Goal: Task Accomplishment & Management: Use online tool/utility

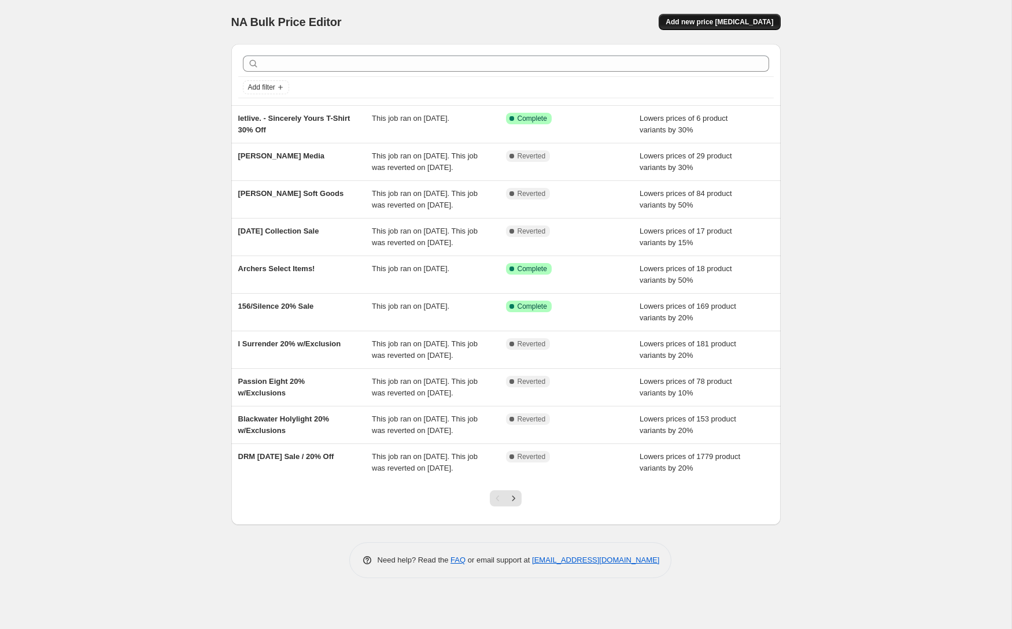
click at [720, 22] on span "Add new price [MEDICAL_DATA]" at bounding box center [720, 21] width 108 height 9
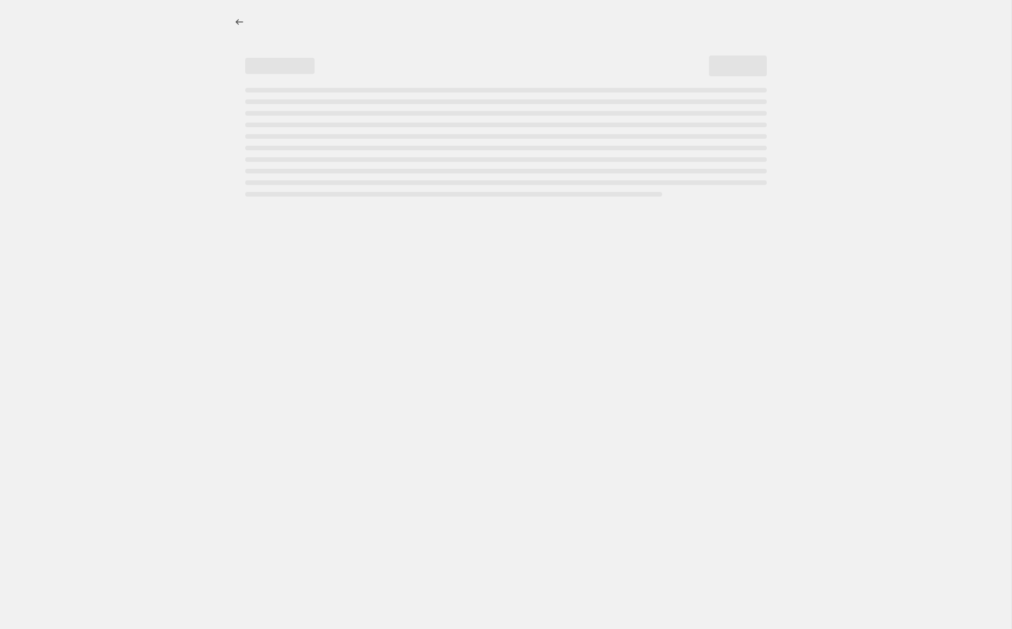
select select "percentage"
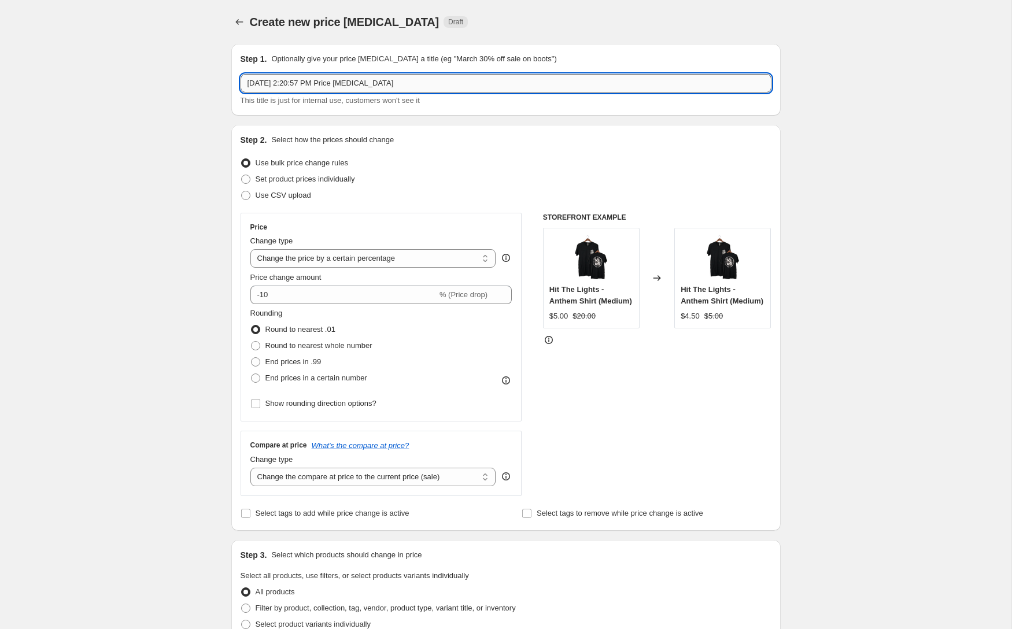
click at [286, 80] on input "[DATE] 2:20:57 PM Price [MEDICAL_DATA]" at bounding box center [506, 83] width 531 height 19
type input "Holy Wars"
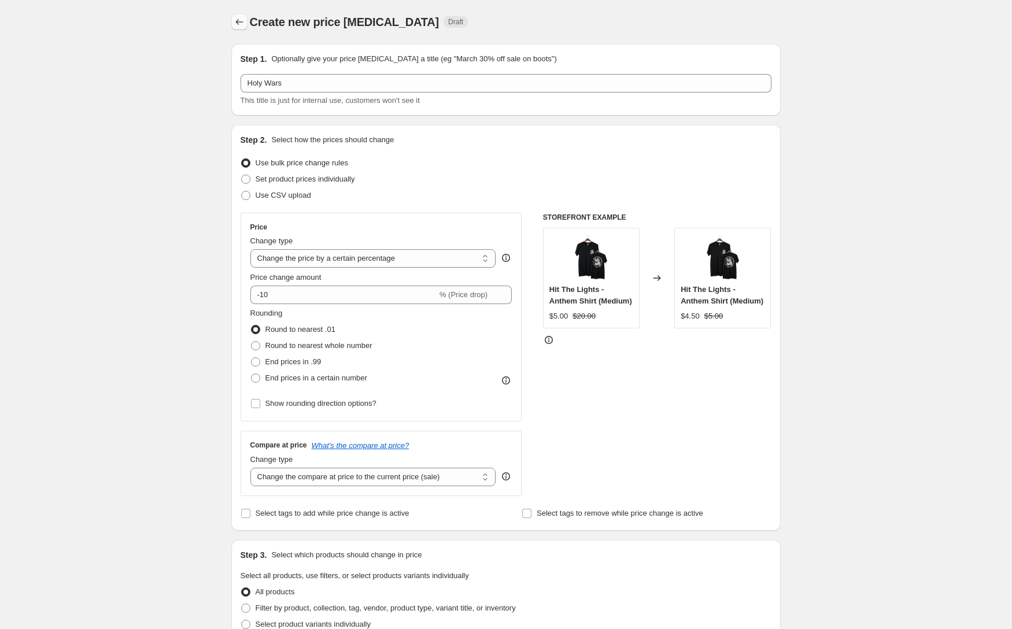
click at [237, 17] on icon "Price change jobs" at bounding box center [240, 22] width 12 height 12
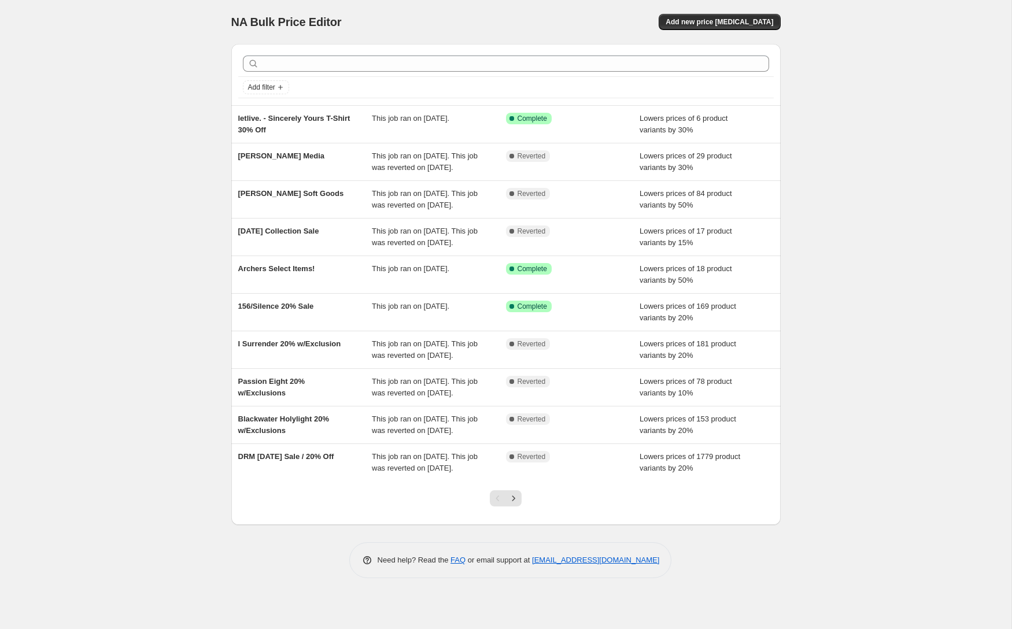
click at [87, 76] on div "NA Bulk Price Editor. This page is ready NA Bulk Price Editor Add new price [ME…" at bounding box center [506, 314] width 1012 height 629
click at [715, 16] on button "Add new price [MEDICAL_DATA]" at bounding box center [719, 22] width 121 height 16
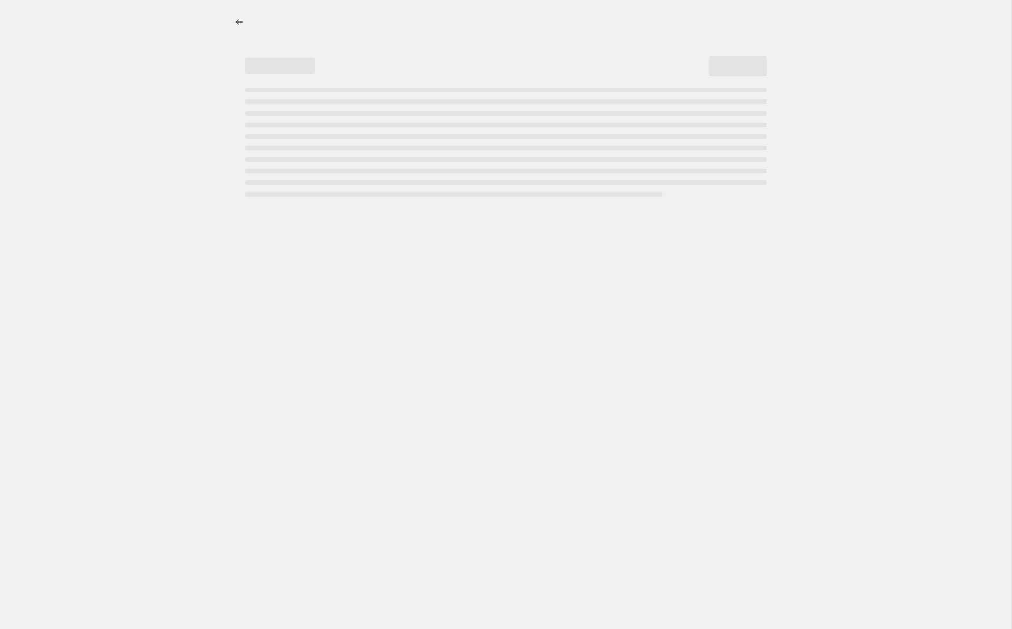
select select "percentage"
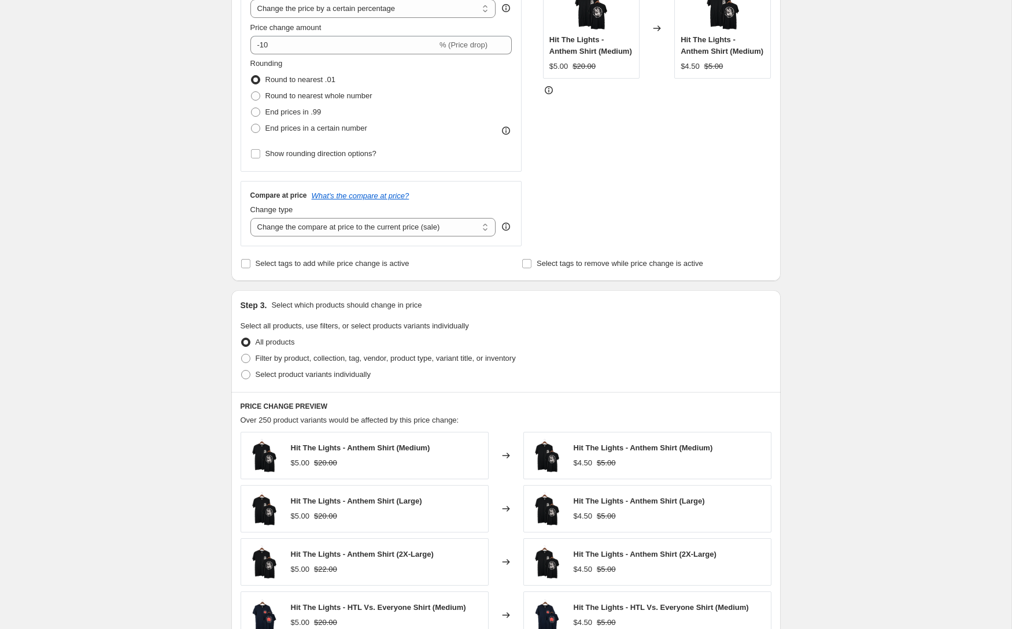
scroll to position [527, 0]
